Goal: Check status: Check status

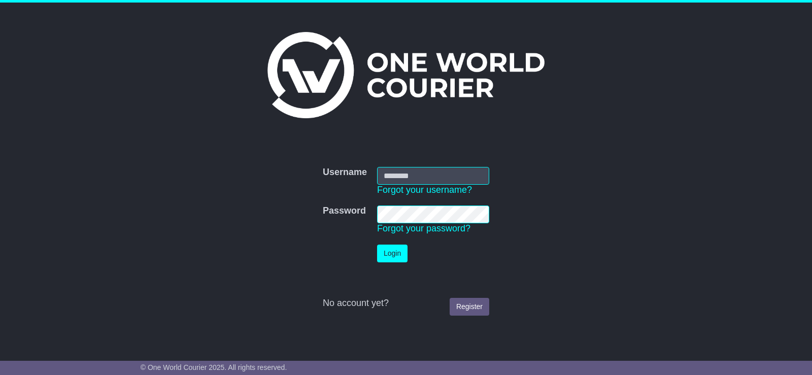
type input "******"
click at [399, 246] on button "Login" at bounding box center [392, 254] width 30 height 18
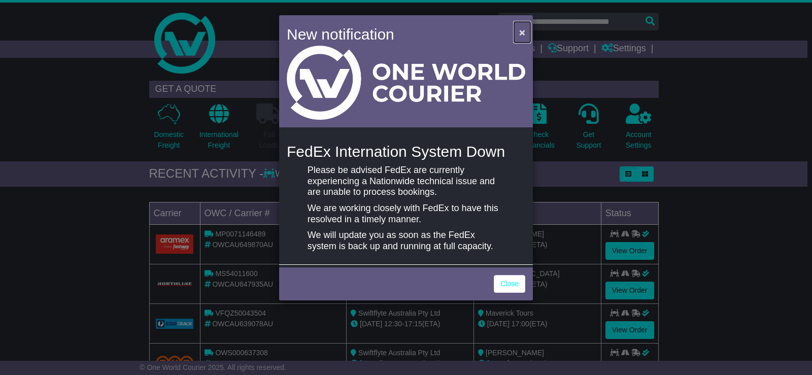
click at [524, 32] on span "×" at bounding box center [522, 32] width 6 height 12
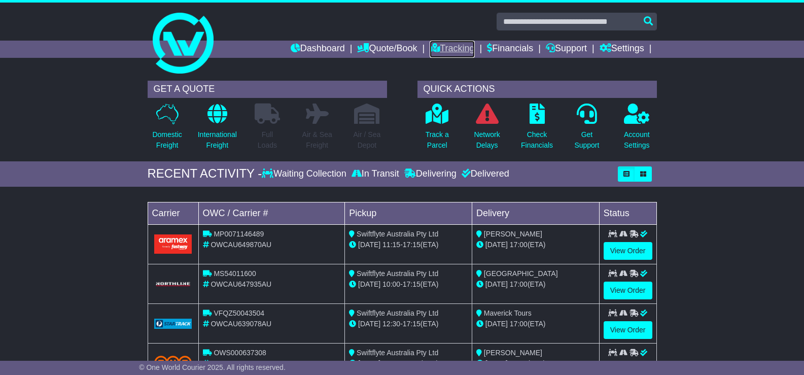
click at [445, 51] on link "Tracking" at bounding box center [452, 49] width 45 height 17
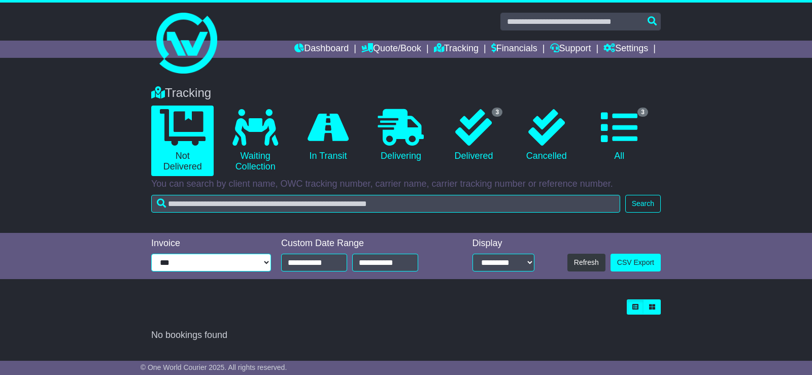
click at [264, 257] on select "**********" at bounding box center [211, 263] width 120 height 18
select select "****"
click at [151, 254] on select "**********" at bounding box center [211, 263] width 120 height 18
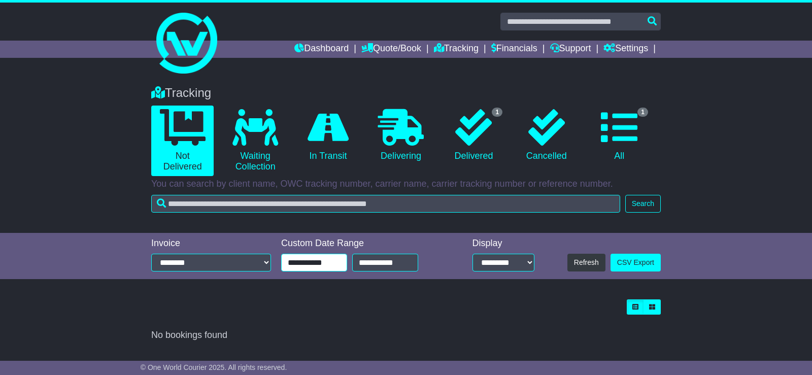
click at [335, 262] on input "**********" at bounding box center [314, 263] width 66 height 18
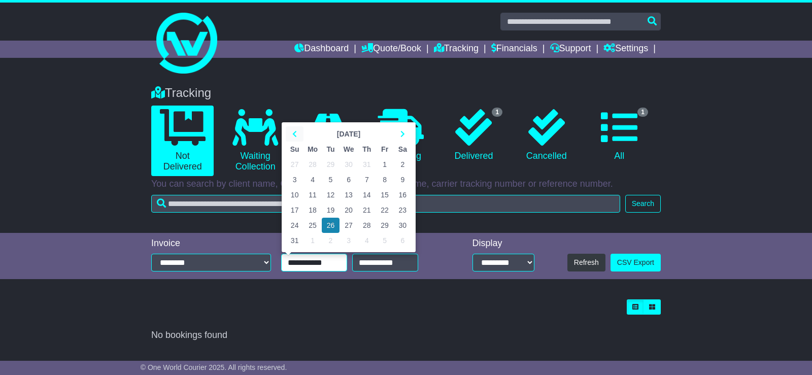
click at [296, 132] on icon at bounding box center [294, 133] width 5 height 7
click at [332, 165] on td "1" at bounding box center [331, 164] width 18 height 15
type input "**********"
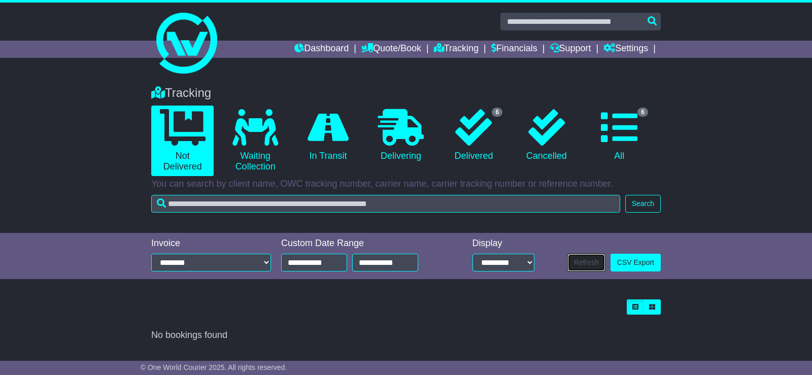
click at [579, 263] on button "Refresh" at bounding box center [586, 263] width 38 height 18
click at [327, 261] on input "**********" at bounding box center [314, 263] width 66 height 18
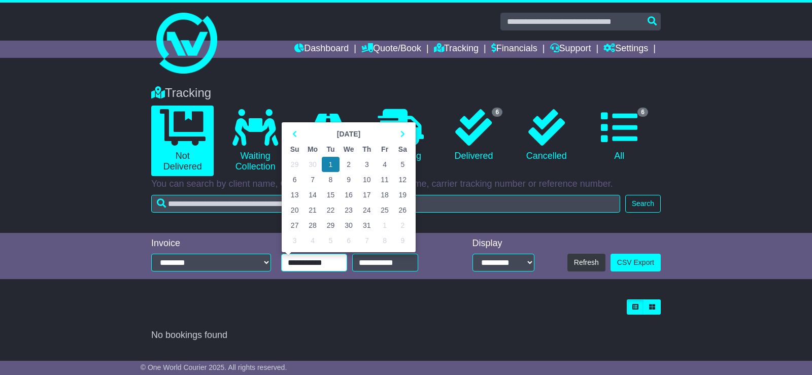
click at [327, 265] on input "**********" at bounding box center [314, 263] width 66 height 18
click at [312, 308] on div at bounding box center [405, 306] width 509 height 15
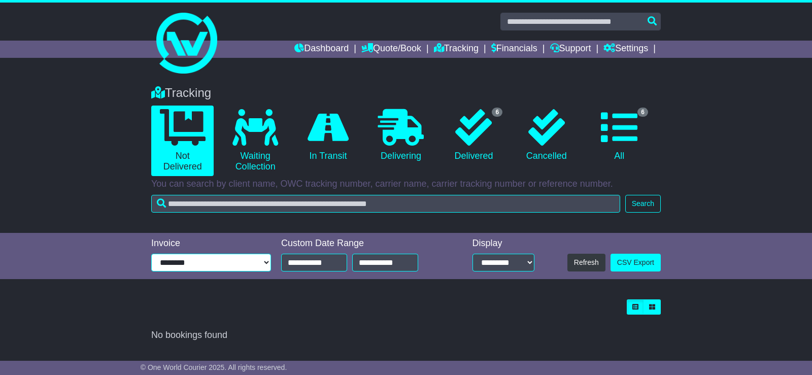
click at [266, 262] on select "**********" at bounding box center [211, 263] width 120 height 18
select select
click at [151, 254] on select "**********" at bounding box center [211, 263] width 120 height 18
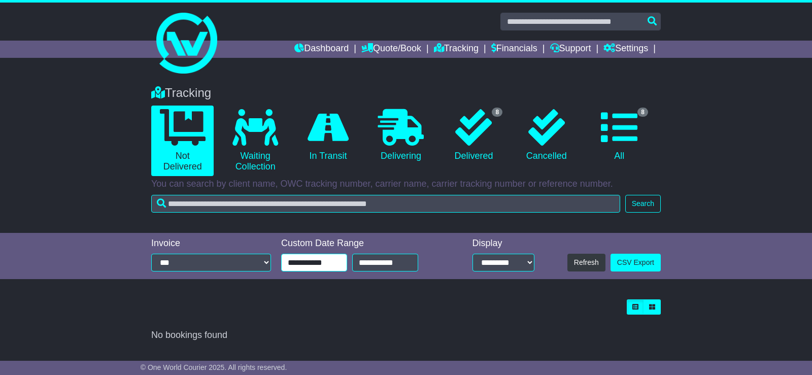
click at [312, 266] on input "**********" at bounding box center [314, 263] width 66 height 18
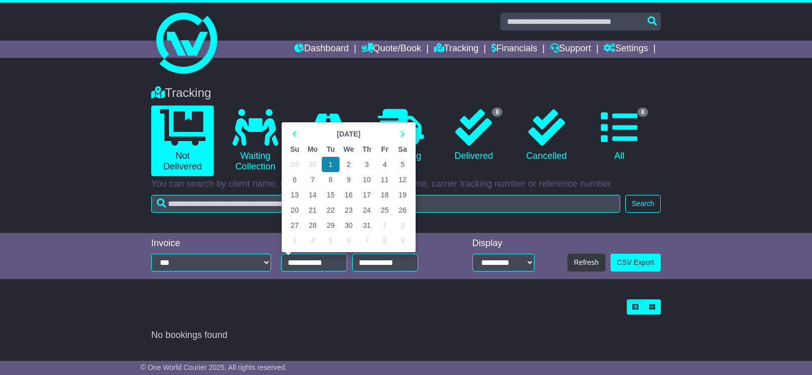
click at [348, 294] on div "Tracking 0 Not Delivered 0 Waiting Collection 0 In Transit 0 Delivering 8 0 8" at bounding box center [406, 211] width 812 height 270
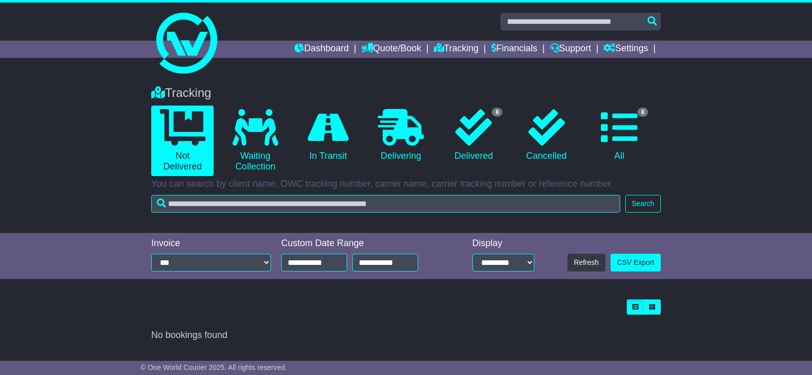
drag, startPoint x: 306, startPoint y: 87, endPoint x: 282, endPoint y: 111, distance: 34.1
drag, startPoint x: 282, startPoint y: 111, endPoint x: 458, endPoint y: 46, distance: 187.7
click at [458, 46] on link "Tracking" at bounding box center [456, 49] width 45 height 17
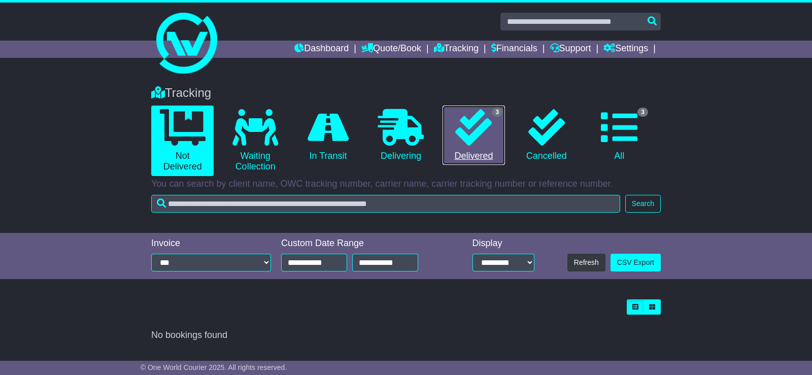
click at [483, 131] on icon at bounding box center [473, 127] width 37 height 37
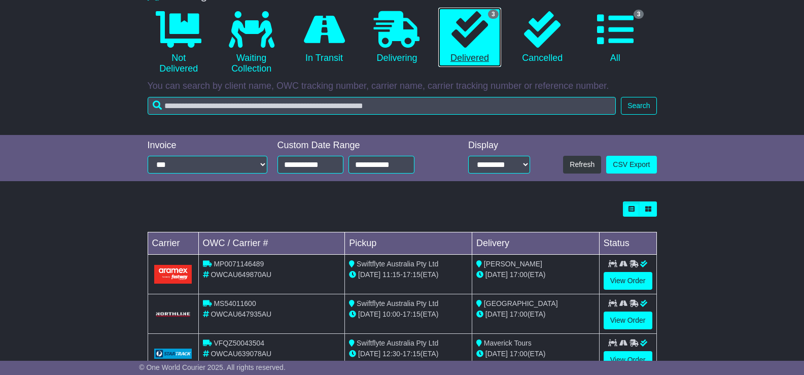
scroll to position [132, 0]
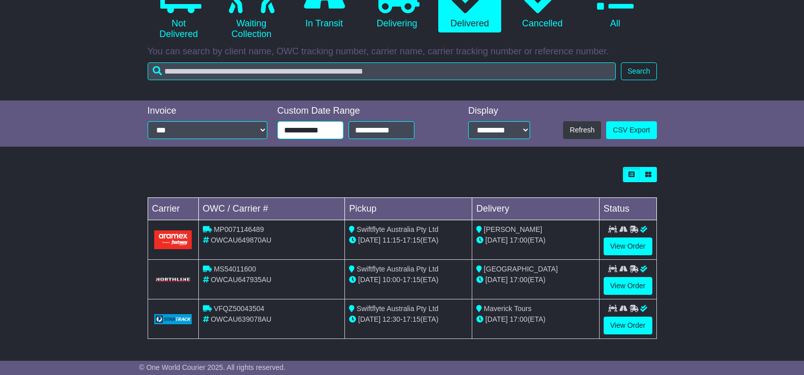
click at [316, 127] on input "**********" at bounding box center [311, 130] width 66 height 18
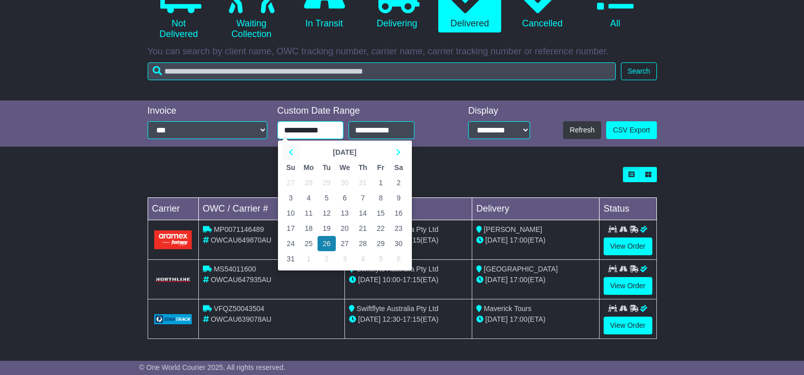
click at [290, 149] on icon at bounding box center [291, 152] width 5 height 7
click at [327, 182] on td "1" at bounding box center [327, 182] width 18 height 15
type input "**********"
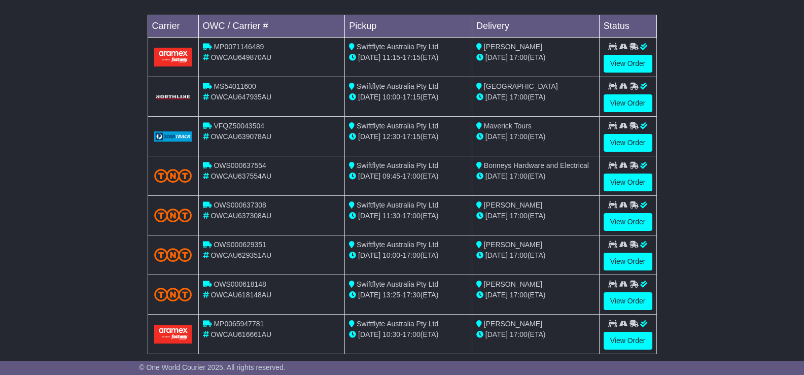
scroll to position [330, 0]
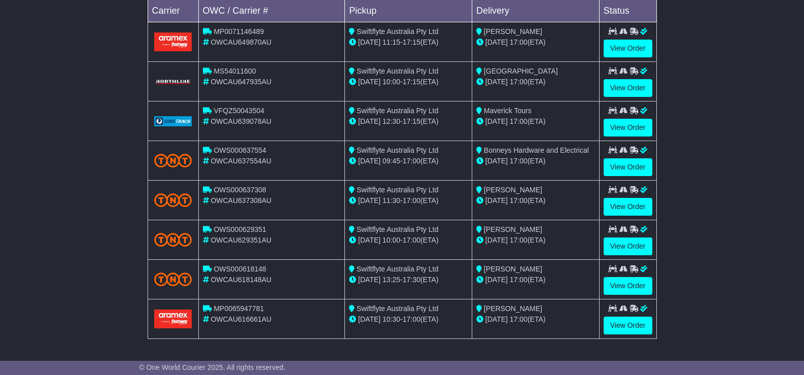
click at [619, 275] on td "View Order" at bounding box center [627, 280] width 57 height 40
click at [623, 286] on link "View Order" at bounding box center [628, 286] width 49 height 18
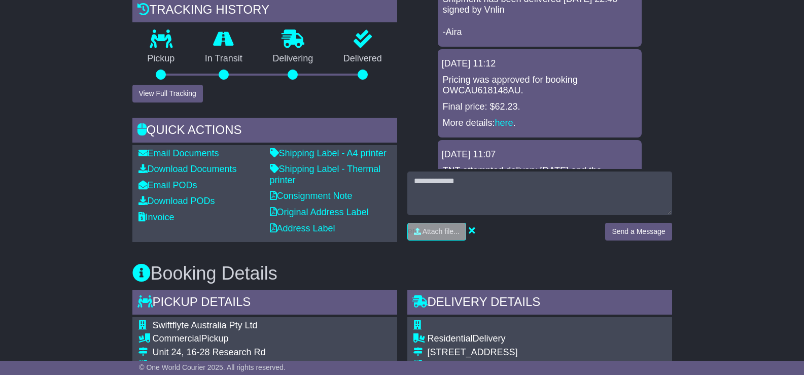
scroll to position [254, 0]
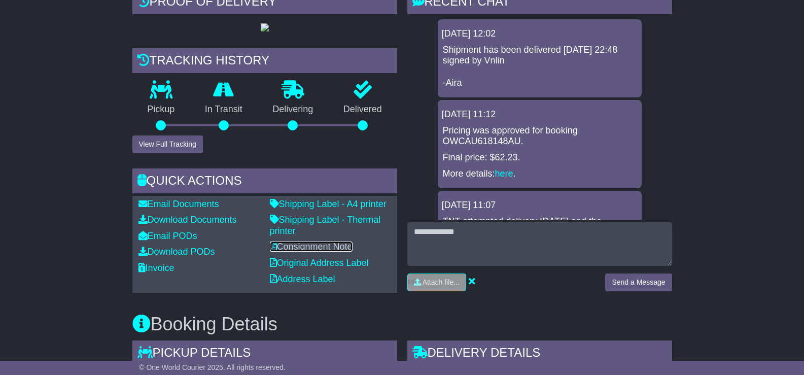
click at [335, 252] on link "Consignment Note" at bounding box center [311, 247] width 83 height 10
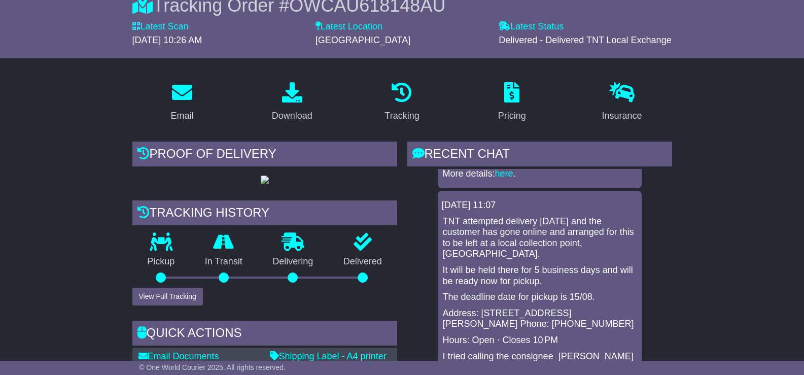
scroll to position [203, 0]
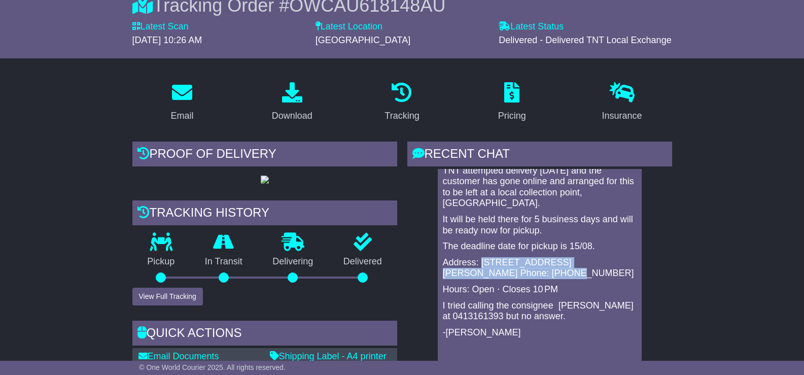
drag, startPoint x: 524, startPoint y: 271, endPoint x: 480, endPoint y: 262, distance: 44.2
click at [480, 262] on p "Address: [STREET_ADDRESS][PERSON_NAME] Phone: [PHONE_NUMBER]" at bounding box center [540, 268] width 194 height 22
copy p "105-113 Mt Alexander Rd, Flemington VIC 303"
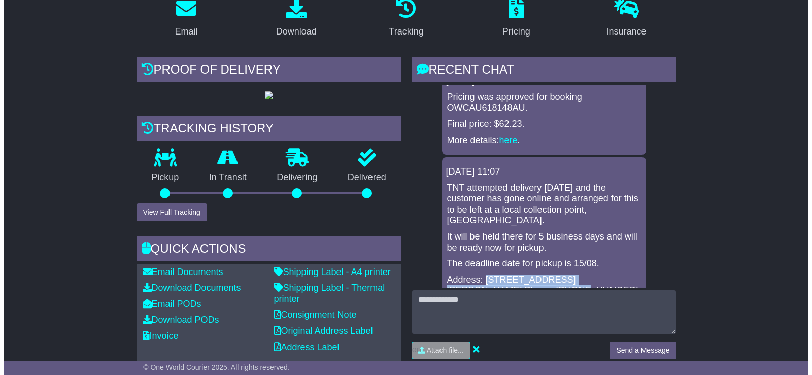
scroll to position [152, 0]
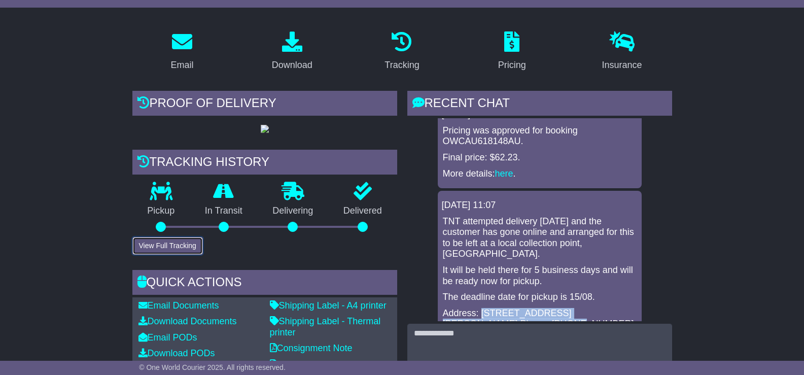
click at [173, 255] on button "View Full Tracking" at bounding box center [167, 246] width 71 height 18
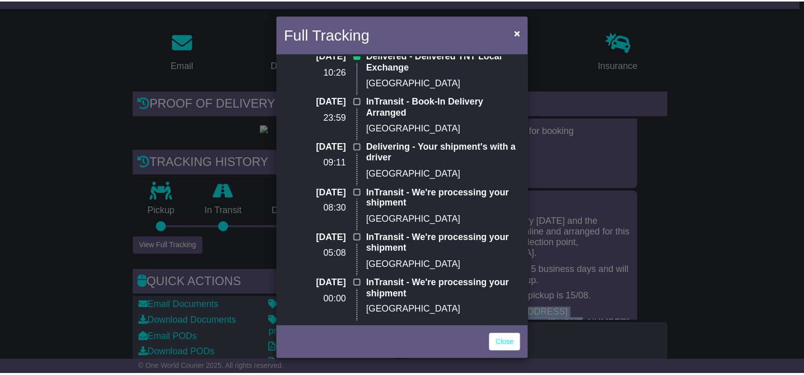
scroll to position [0, 0]
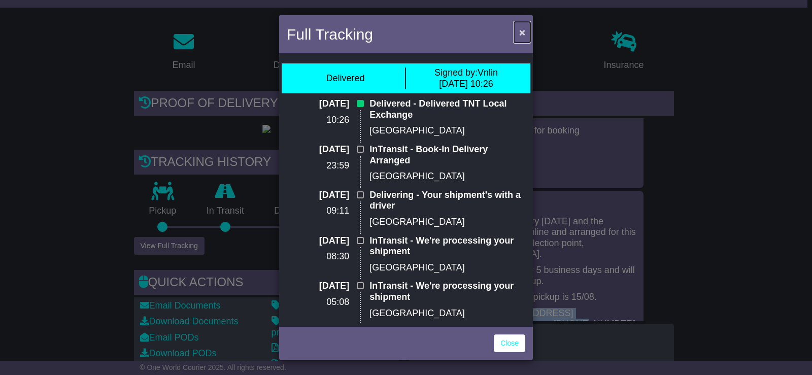
click at [523, 31] on span "×" at bounding box center [522, 32] width 6 height 12
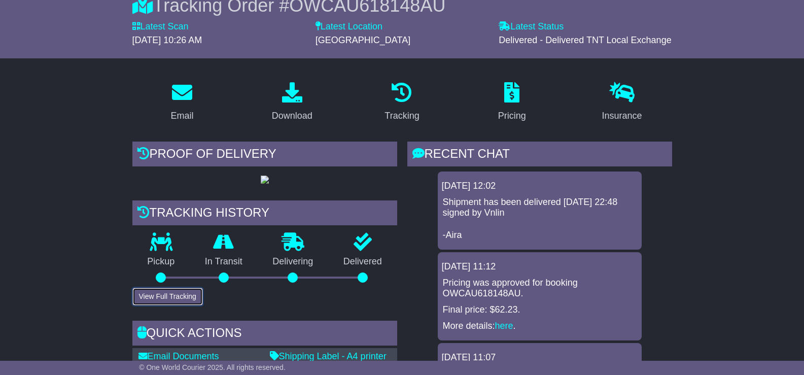
scroll to position [152, 0]
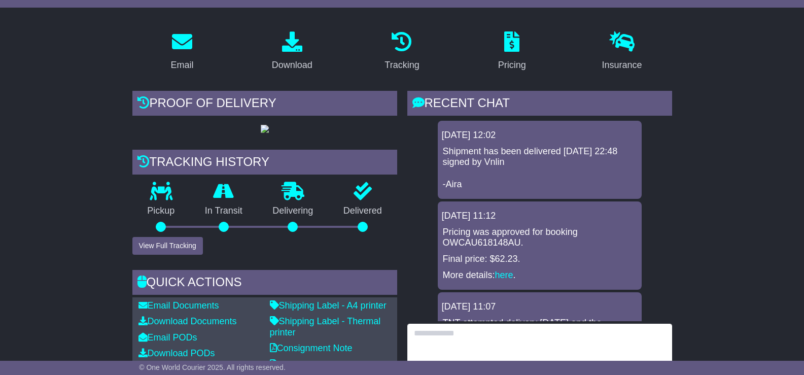
click at [437, 338] on textarea at bounding box center [539, 346] width 265 height 44
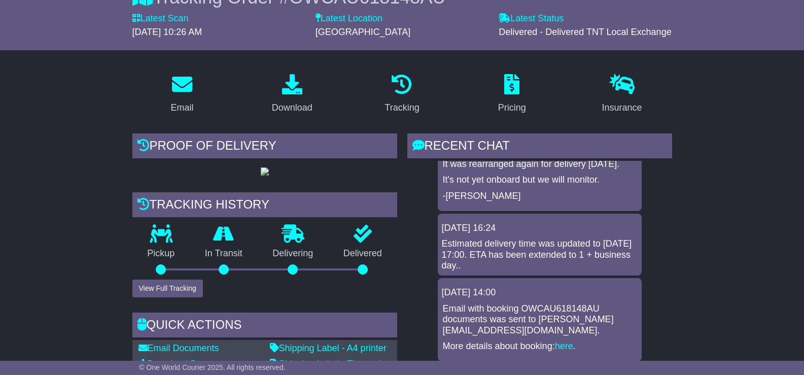
scroll to position [254, 0]
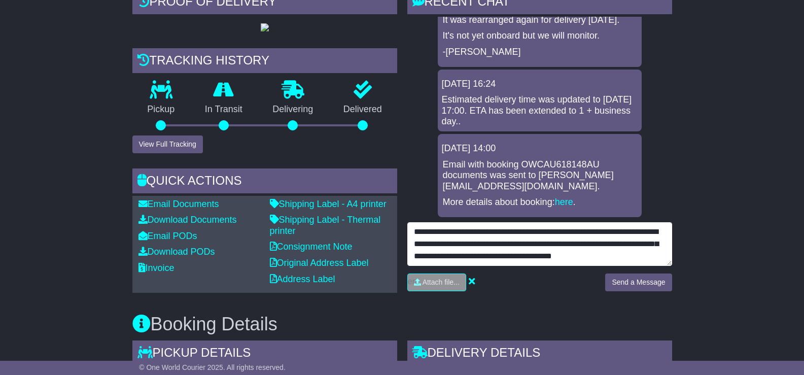
click at [505, 255] on textarea "**********" at bounding box center [539, 244] width 265 height 44
click at [509, 257] on textarea "**********" at bounding box center [539, 244] width 265 height 44
drag, startPoint x: 509, startPoint y: 257, endPoint x: 474, endPoint y: 257, distance: 34.5
click at [474, 257] on textarea "**********" at bounding box center [539, 244] width 265 height 44
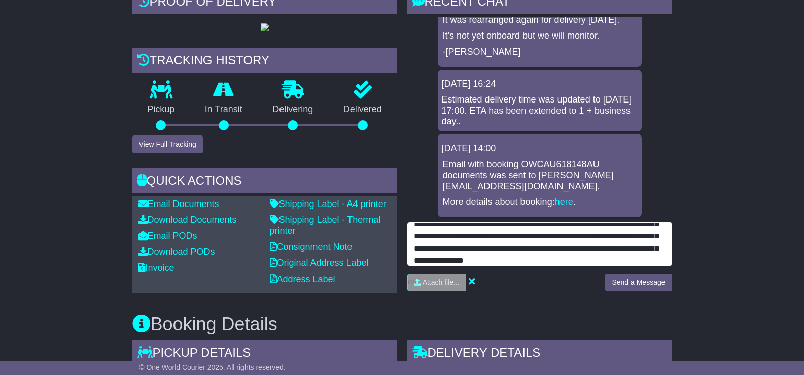
scroll to position [32, 0]
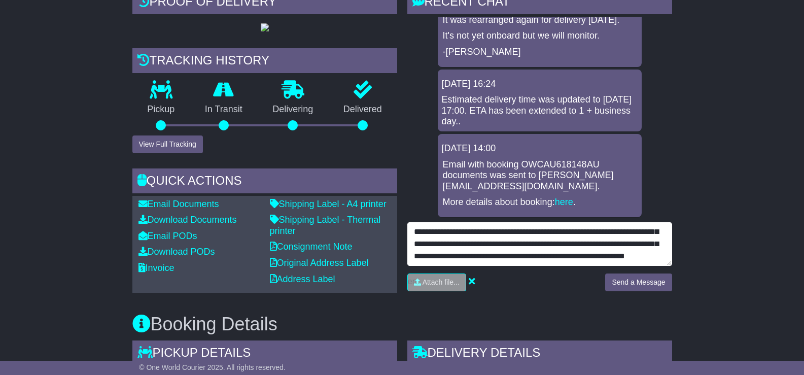
type textarea "**********"
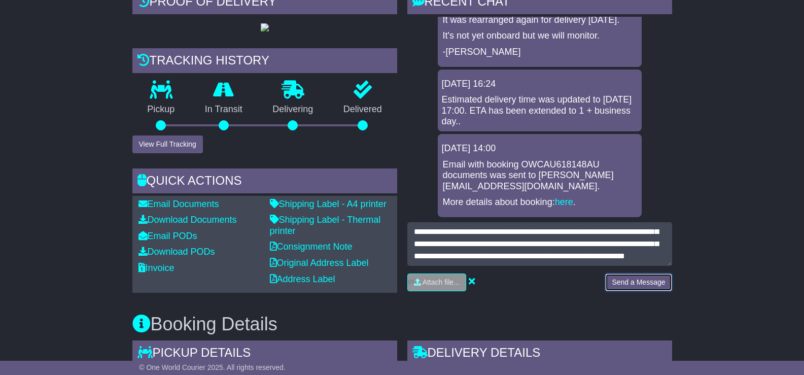
click at [650, 282] on button "Send a Message" at bounding box center [638, 282] width 66 height 18
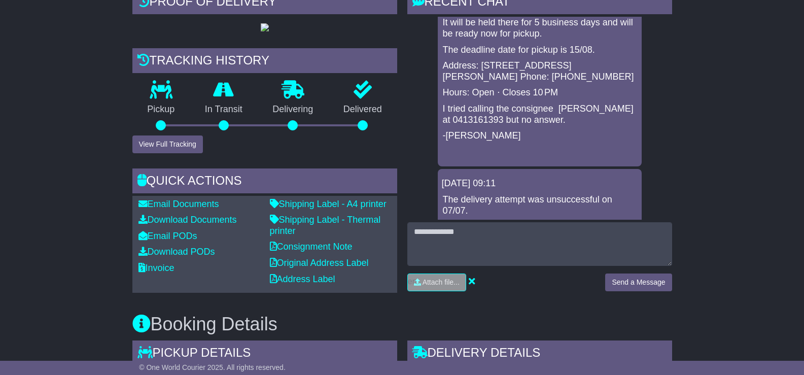
scroll to position [406, 0]
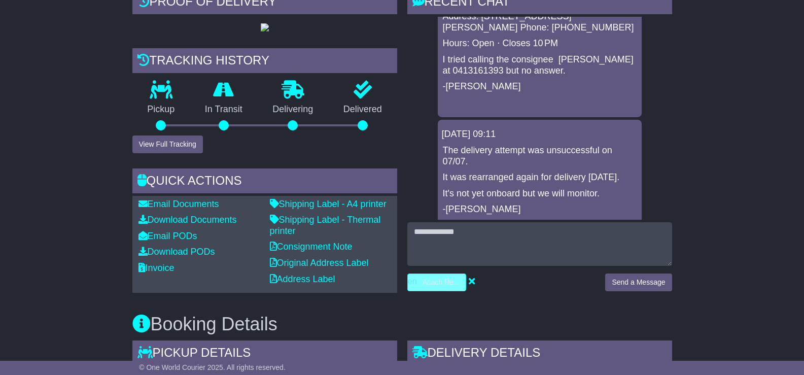
click at [437, 281] on input "file" at bounding box center [389, 282] width 154 height 17
type input "**********"
click at [455, 285] on input "file" at bounding box center [391, 282] width 154 height 17
click at [314, 274] on input "file" at bounding box center [391, 282] width 154 height 17
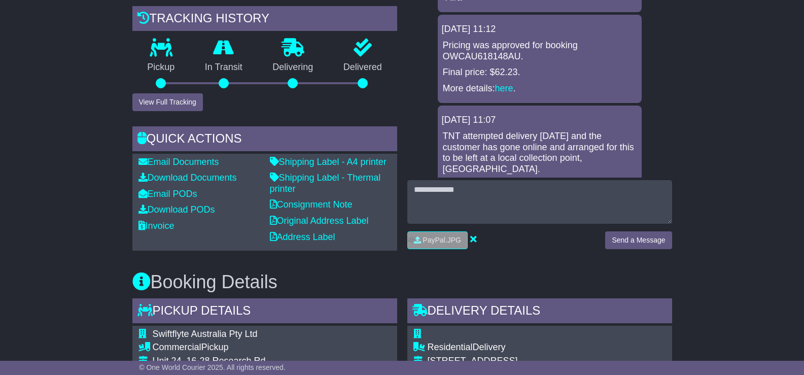
scroll to position [304, 0]
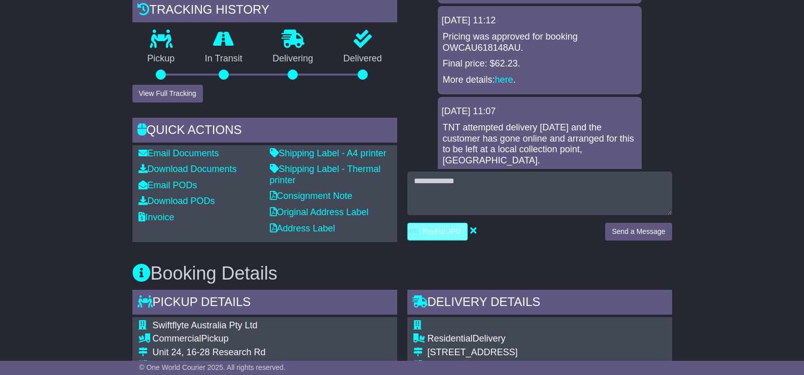
click at [416, 230] on input "file" at bounding box center [391, 231] width 154 height 17
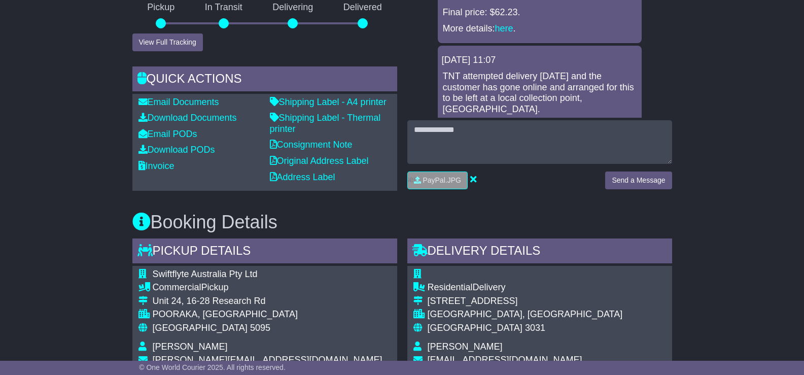
scroll to position [355, 0]
click at [440, 183] on input "file" at bounding box center [391, 181] width 154 height 17
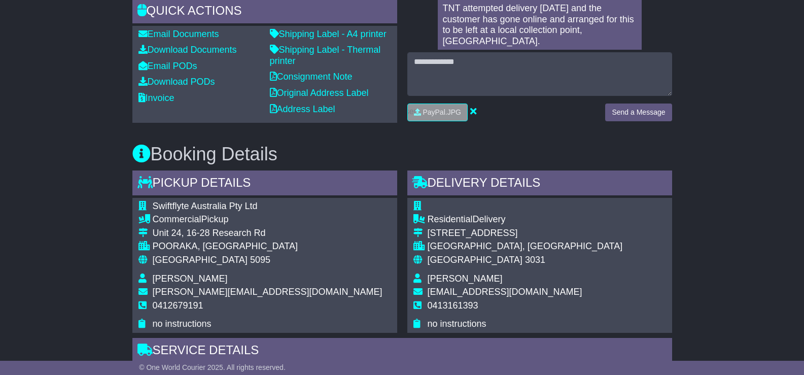
scroll to position [406, 0]
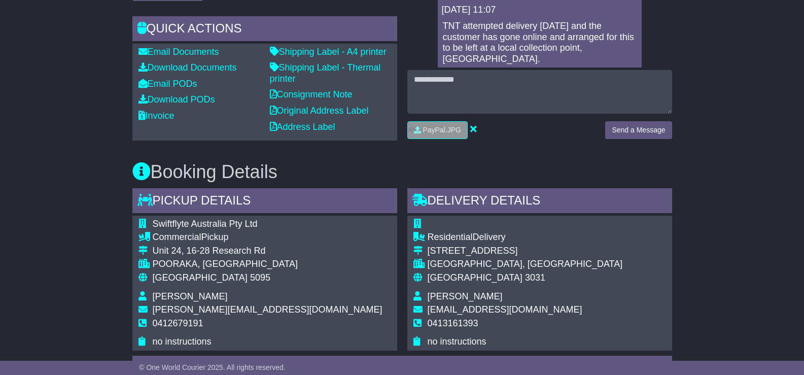
drag, startPoint x: 431, startPoint y: 130, endPoint x: 458, endPoint y: 86, distance: 51.7
click at [458, 86] on div "PayPal.JPG Send a Message" at bounding box center [539, 108] width 265 height 77
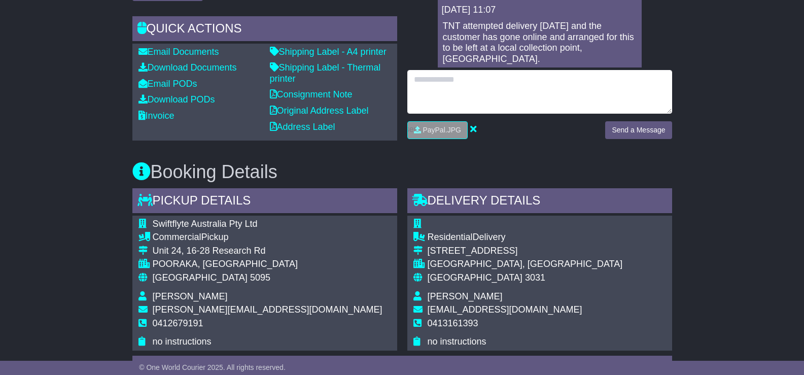
click at [450, 91] on textarea at bounding box center [539, 92] width 265 height 44
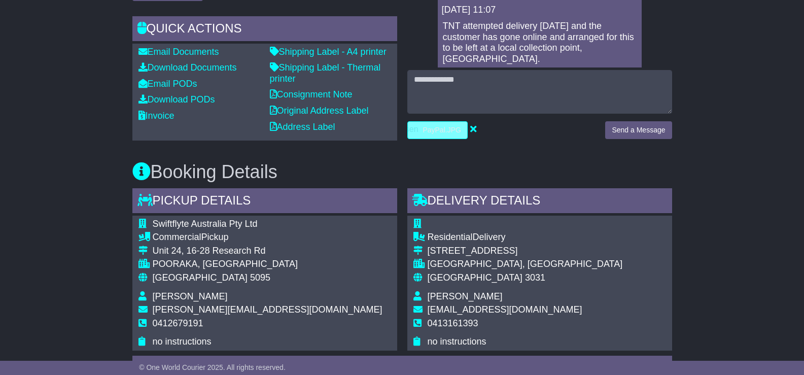
click at [447, 130] on input "file" at bounding box center [391, 130] width 154 height 17
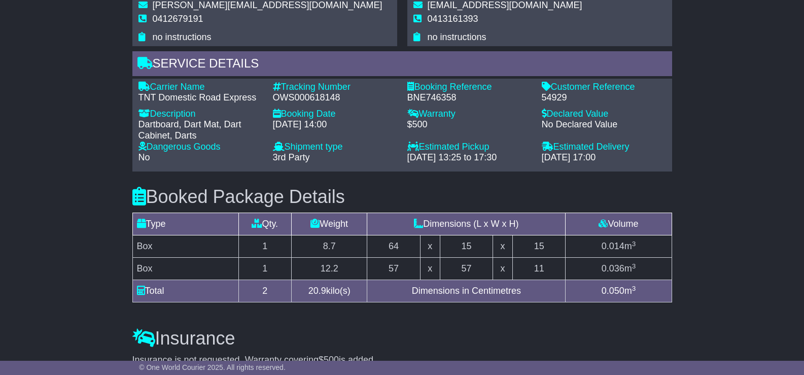
type input "**********"
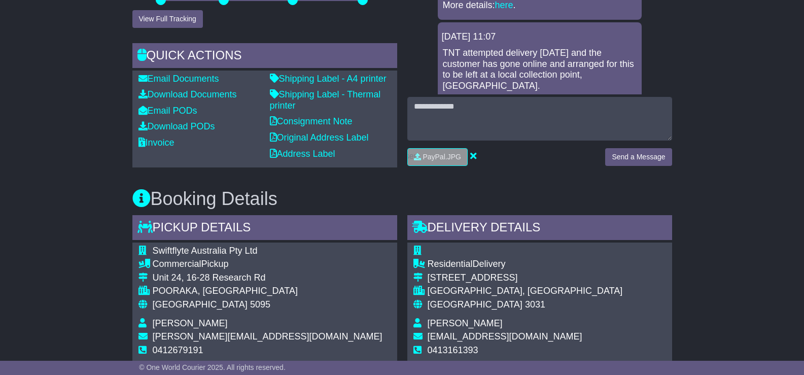
scroll to position [355, 0]
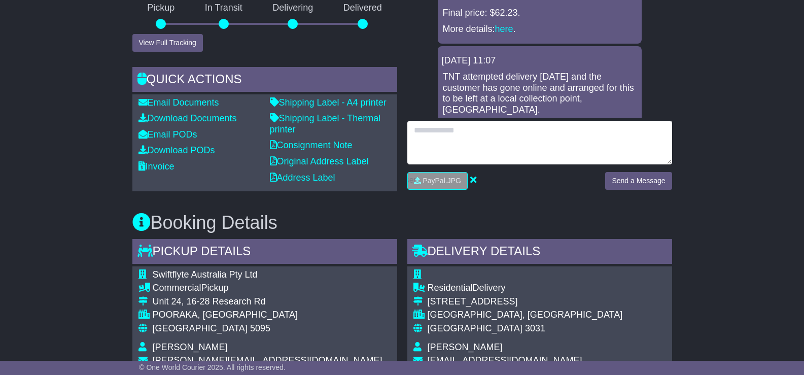
click at [462, 143] on textarea at bounding box center [539, 143] width 265 height 44
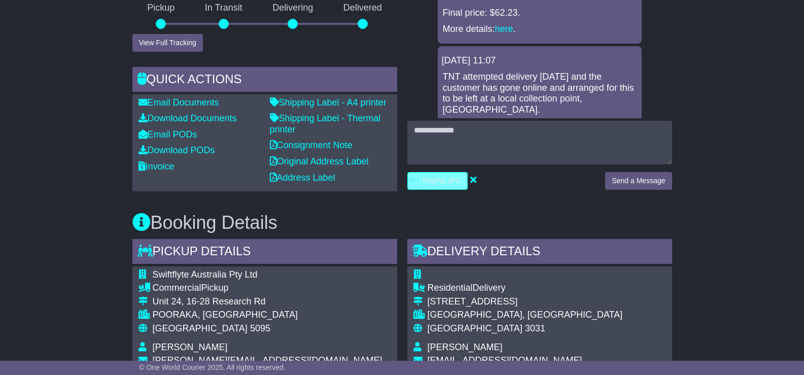
click at [435, 176] on input "file" at bounding box center [391, 181] width 154 height 17
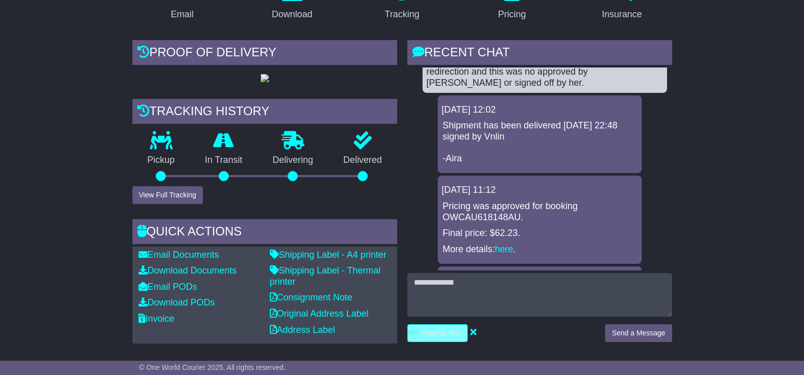
scroll to position [0, 0]
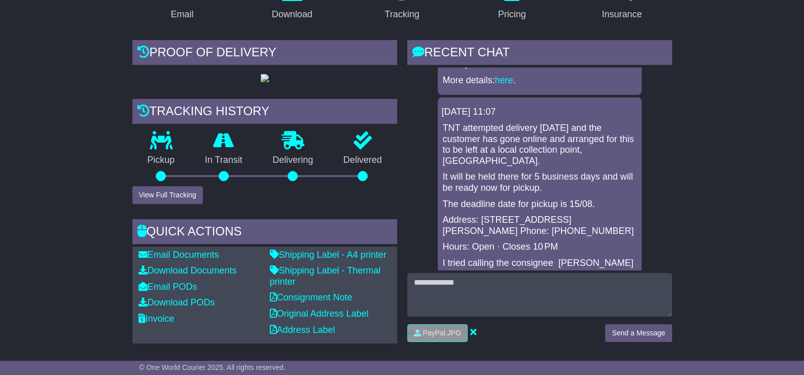
scroll to position [254, 0]
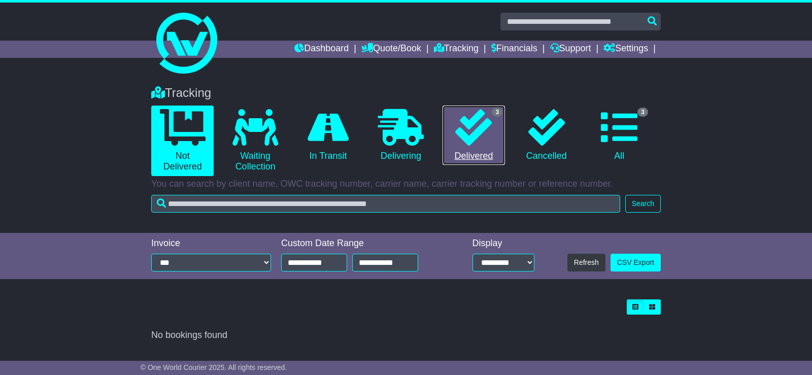
click at [479, 123] on icon at bounding box center [473, 127] width 37 height 37
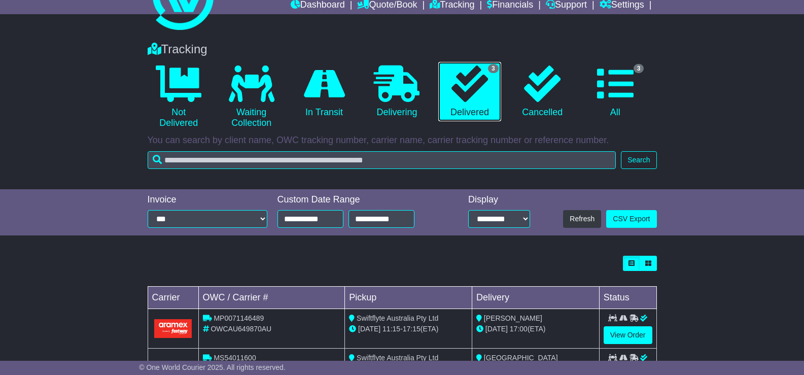
scroll to position [31, 0]
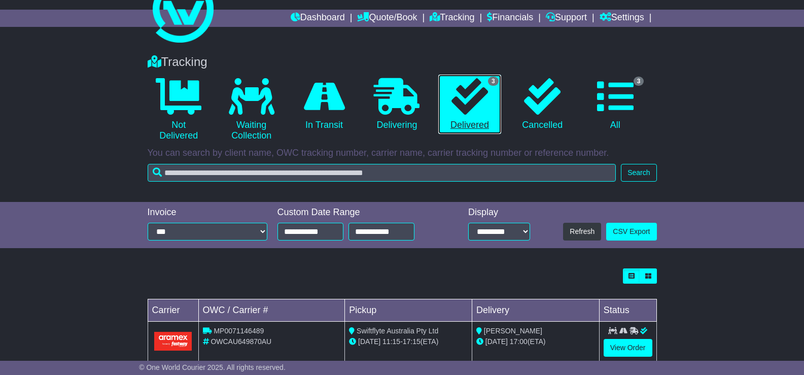
click at [471, 94] on icon at bounding box center [470, 96] width 37 height 37
click at [489, 82] on span "3" at bounding box center [493, 81] width 11 height 9
click at [460, 106] on icon at bounding box center [470, 96] width 37 height 37
click at [438, 75] on link "3 Delivered" at bounding box center [469, 105] width 62 height 60
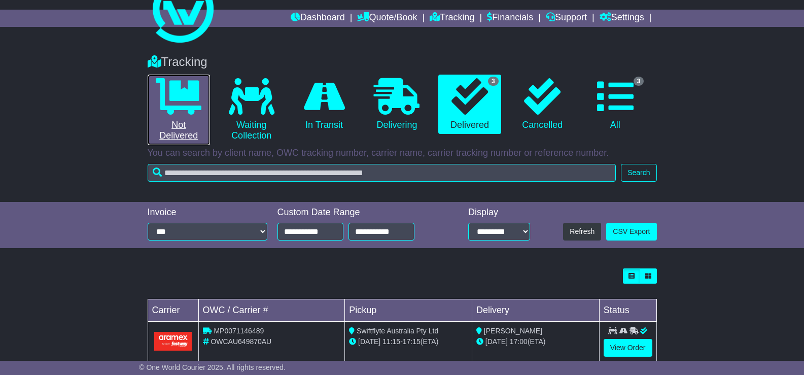
click at [184, 120] on link "0 Not Delivered" at bounding box center [179, 110] width 62 height 71
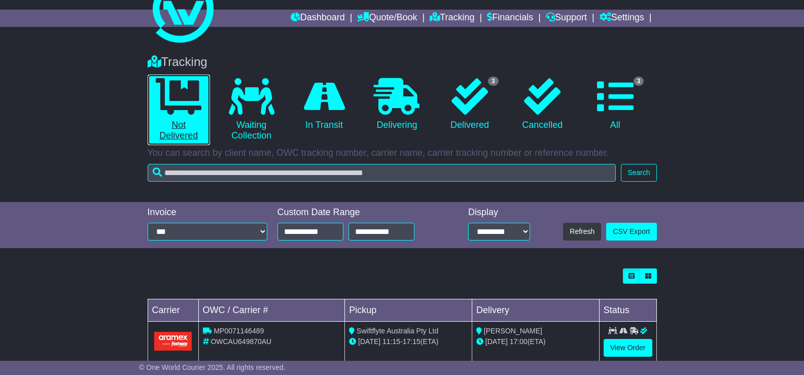
scroll to position [0, 0]
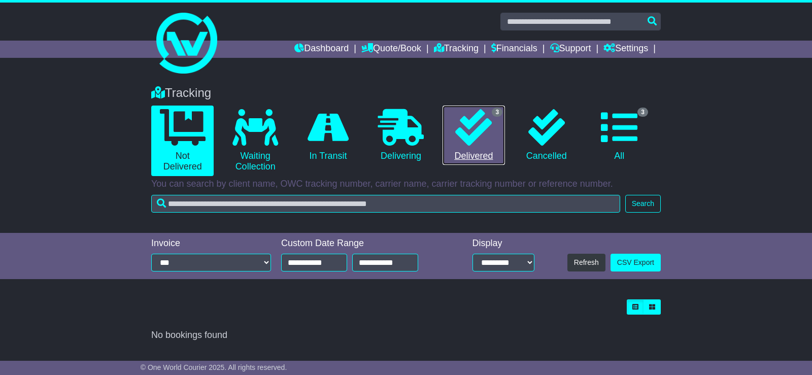
click at [456, 127] on icon at bounding box center [473, 127] width 37 height 37
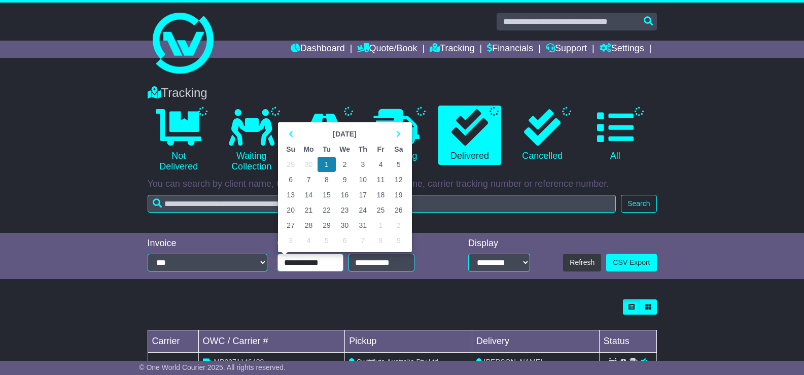
click at [337, 259] on input "**********" at bounding box center [311, 263] width 66 height 18
click at [330, 165] on td "1" at bounding box center [327, 164] width 18 height 15
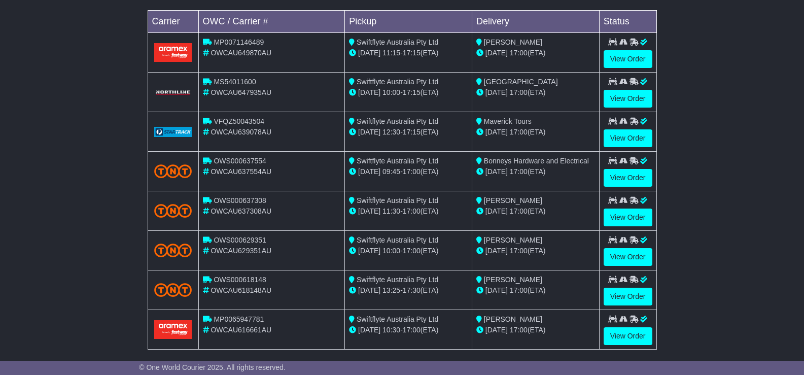
scroll to position [330, 0]
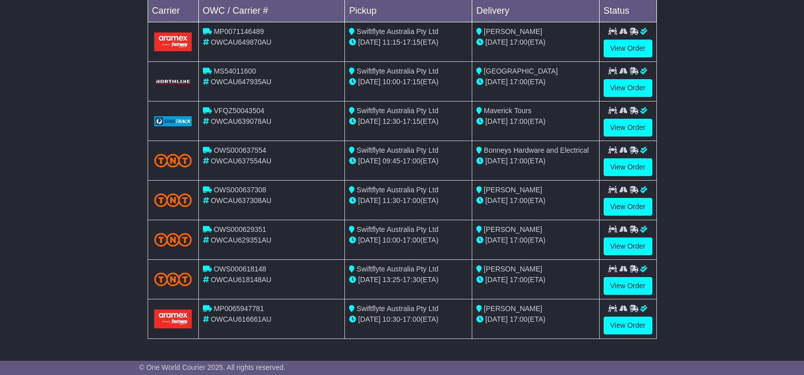
drag, startPoint x: 760, startPoint y: 305, endPoint x: 77, endPoint y: 212, distance: 689.3
click at [75, 214] on div "Loading... No bookings found Carrier OWC / Carrier # Pickup Delivery Status MP0…" at bounding box center [402, 159] width 804 height 391
click at [764, 50] on div "Loading... No bookings found Carrier OWC / Carrier # Pickup Delivery Status MP0…" at bounding box center [402, 159] width 804 height 391
drag, startPoint x: 44, startPoint y: 220, endPoint x: 67, endPoint y: 154, distance: 69.3
click at [67, 152] on div "Loading... No bookings found Carrier OWC / Carrier # Pickup Delivery Status MP0…" at bounding box center [402, 159] width 804 height 391
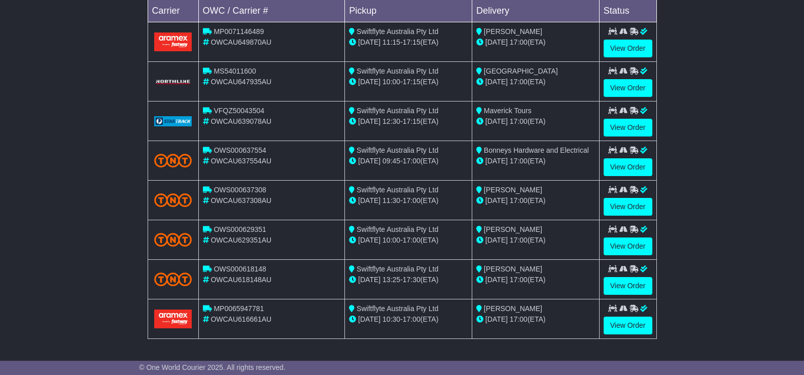
drag, startPoint x: 586, startPoint y: 288, endPoint x: 196, endPoint y: 267, distance: 389.7
click at [196, 267] on tr "OWS000618148 OWCAU618148AU Swiftflyte Australia Pty Ltd [DATE] 13:25 - 17:30 (E…" at bounding box center [402, 280] width 509 height 40
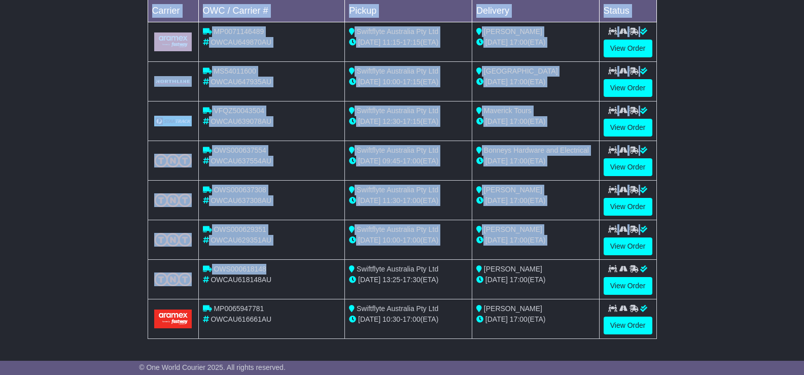
drag, startPoint x: 745, startPoint y: 305, endPoint x: 286, endPoint y: 266, distance: 460.9
click at [286, 266] on div "Loading... No bookings found Carrier OWC / Carrier # Pickup Delivery Status MP0…" at bounding box center [402, 159] width 804 height 391
click at [740, 156] on div "Loading... No bookings found Carrier OWC / Carrier # Pickup Delivery Status MP0…" at bounding box center [402, 159] width 804 height 391
click at [701, 334] on div "Loading... No bookings found Carrier OWC / Carrier # Pickup Delivery Status MP0…" at bounding box center [402, 159] width 804 height 391
drag, startPoint x: 576, startPoint y: 331, endPoint x: 573, endPoint y: 326, distance: 5.7
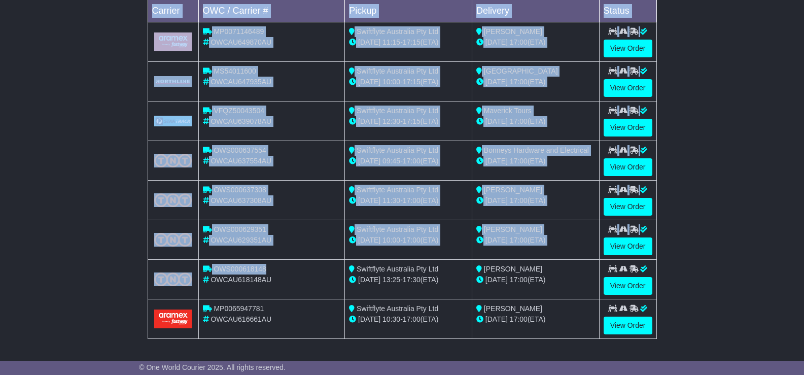
click at [576, 330] on td "[PERSON_NAME] [DATE] 17:00 (ETA)" at bounding box center [535, 319] width 127 height 40
click at [570, 283] on div "[DATE] 17:00 (ETA)" at bounding box center [535, 279] width 119 height 11
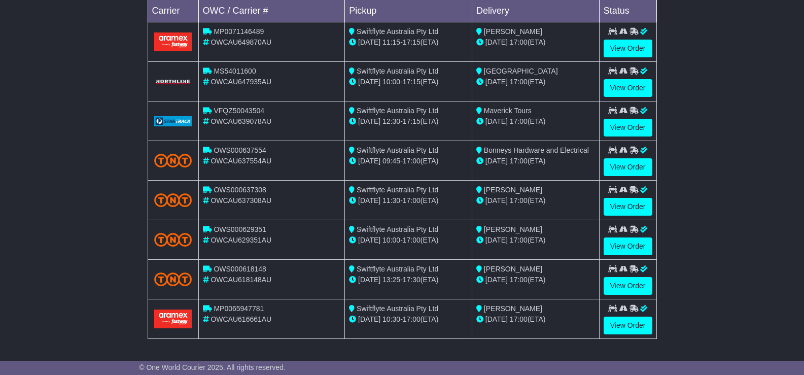
drag, startPoint x: 578, startPoint y: 286, endPoint x: 206, endPoint y: 268, distance: 372.3
click at [206, 268] on tr "OWS000618148 OWCAU618148AU Swiftflyte Australia Pty Ltd [DATE] 13:25 - 17:30 (E…" at bounding box center [402, 280] width 509 height 40
click at [795, 73] on div "Loading... No bookings found Carrier OWC / Carrier # Pickup Delivery Status MP0…" at bounding box center [402, 159] width 804 height 391
click at [640, 281] on link "View Order" at bounding box center [628, 286] width 49 height 18
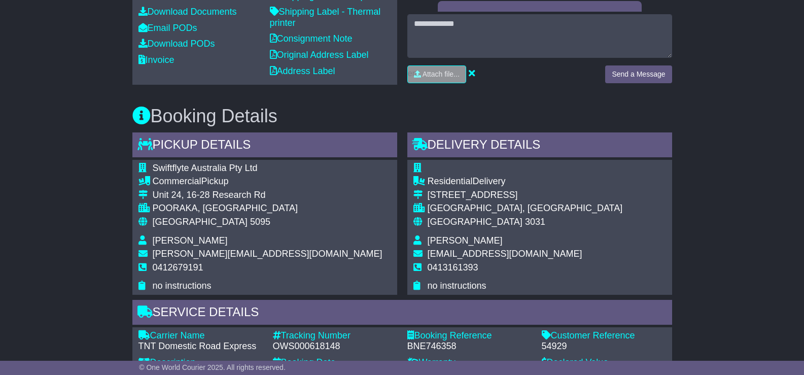
scroll to position [457, 0]
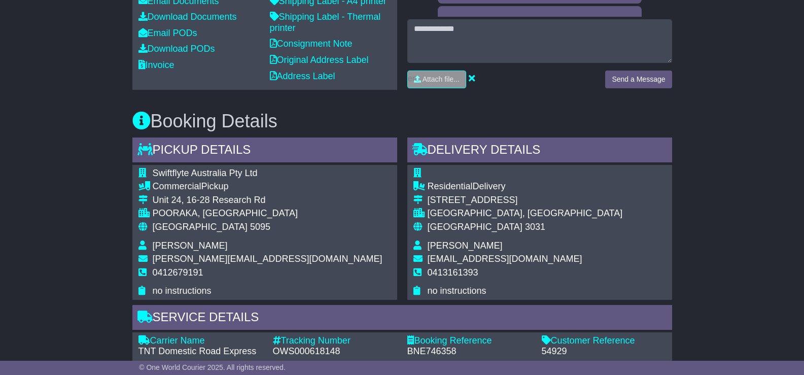
drag, startPoint x: 771, startPoint y: 339, endPoint x: 41, endPoint y: 47, distance: 786.0
click at [41, 47] on div "Email Download Tracking Pricing Insurance" at bounding box center [402, 287] width 804 height 1138
click at [738, 229] on div "Email Download Tracking Pricing Insurance" at bounding box center [402, 287] width 804 height 1138
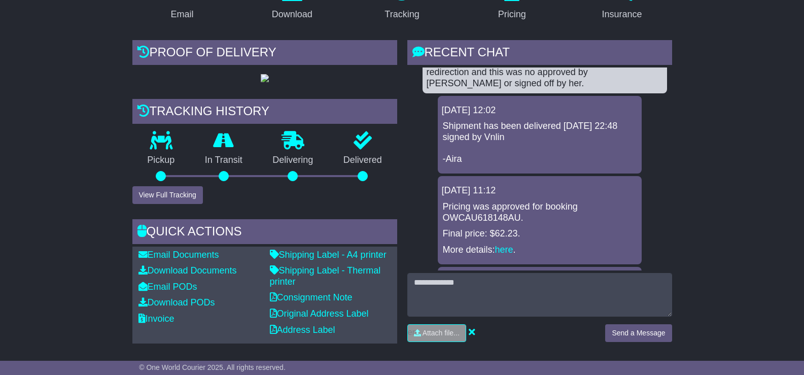
scroll to position [101, 0]
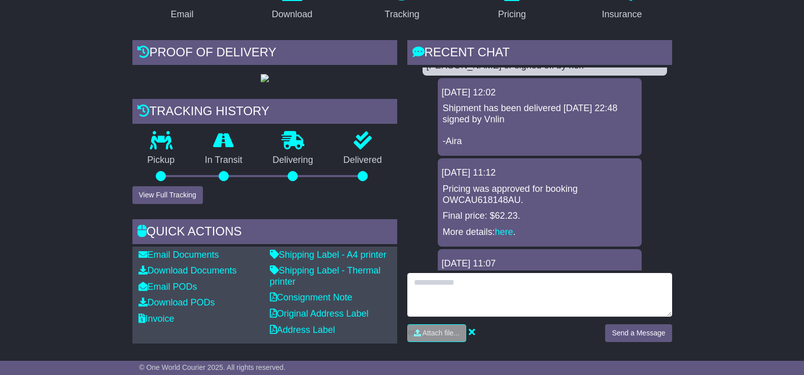
click at [427, 280] on textarea at bounding box center [539, 295] width 265 height 44
type textarea "**********"
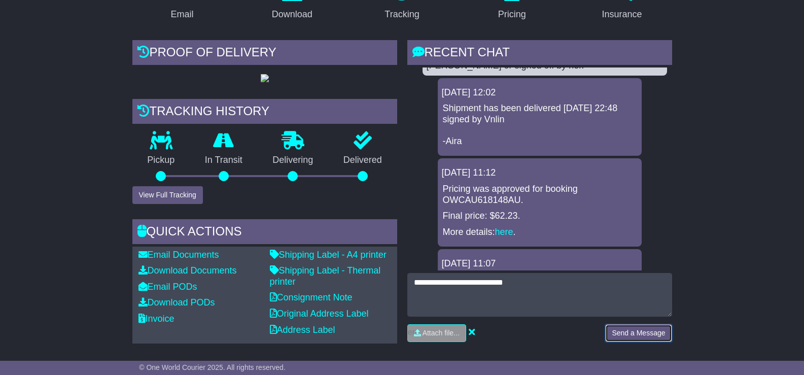
click at [625, 328] on button "Send a Message" at bounding box center [638, 333] width 66 height 18
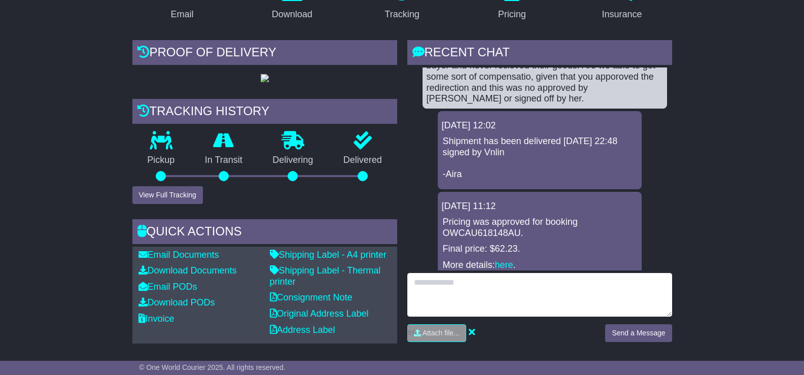
click at [441, 279] on textarea at bounding box center [539, 295] width 265 height 44
type textarea "**********"
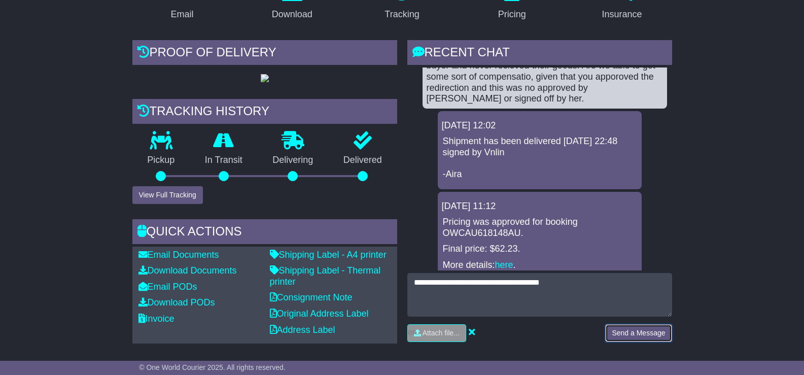
click at [639, 341] on button "Send a Message" at bounding box center [638, 333] width 66 height 18
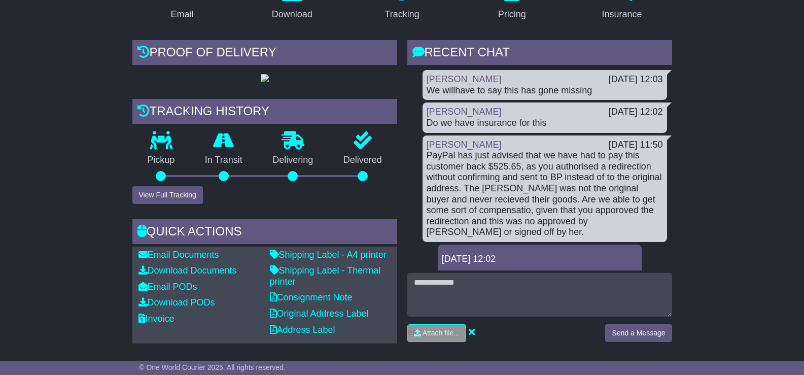
scroll to position [152, 0]
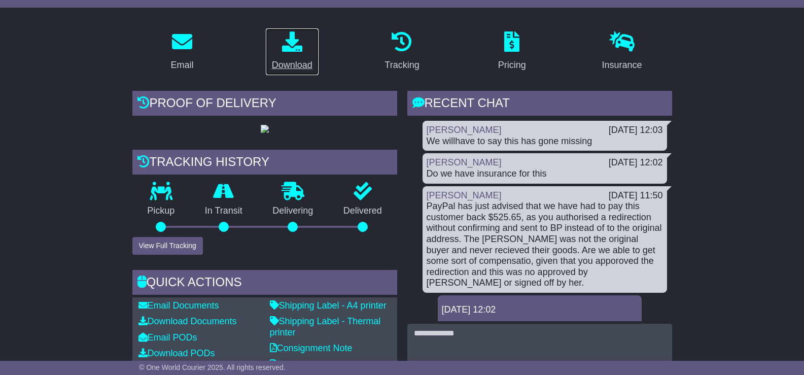
click at [284, 40] on icon at bounding box center [292, 41] width 20 height 20
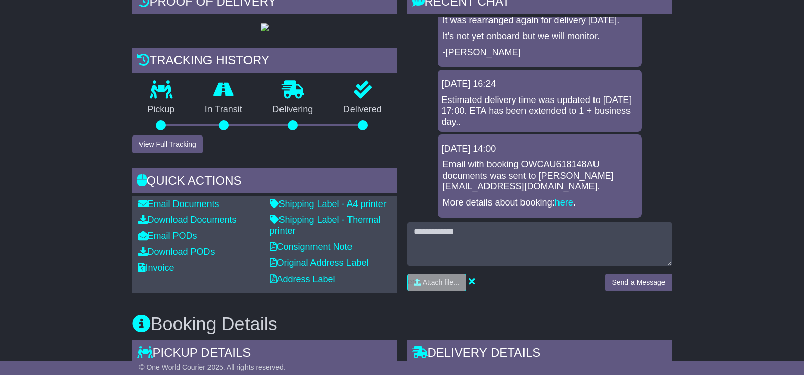
scroll to position [600, 0]
